Goal: Transaction & Acquisition: Purchase product/service

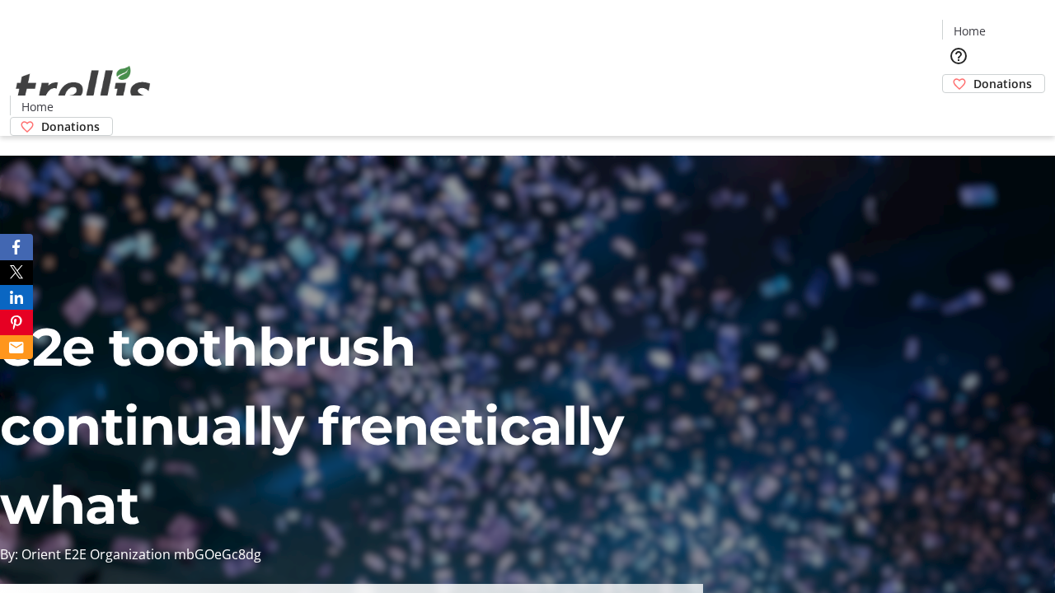
click at [973, 75] on span "Donations" at bounding box center [1002, 83] width 58 height 17
